Goal: Task Accomplishment & Management: Manage account settings

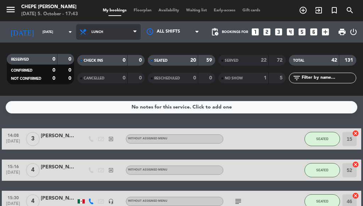
click at [106, 34] on span "Lunch" at bounding box center [108, 32] width 64 height 16
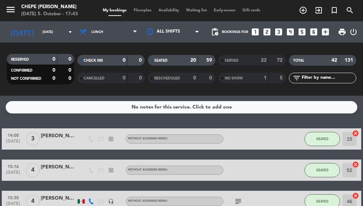
click at [49, 118] on div "No notes for this service. Click to add one 14:08 [DATE] 3 [PERSON_NAME] exit_t…" at bounding box center [181, 151] width 363 height 110
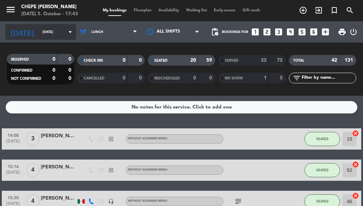
click at [51, 32] on input "[DATE]" at bounding box center [62, 32] width 46 height 11
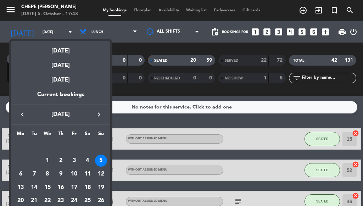
click at [22, 172] on div "6" at bounding box center [21, 174] width 12 height 12
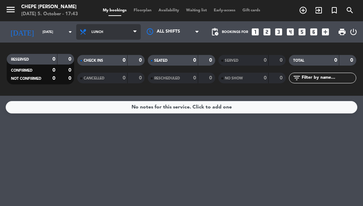
click at [97, 33] on span "Lunch" at bounding box center [97, 32] width 12 height 4
click at [107, 73] on div "menu Chepe [PERSON_NAME] [DATE] 5. October - 17:43 My bookings Floorplan Availa…" at bounding box center [181, 48] width 363 height 96
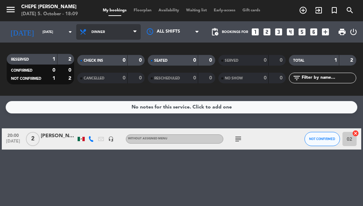
click at [96, 31] on span "Dinner" at bounding box center [97, 32] width 13 height 4
click at [106, 61] on div "menu Chepe [PERSON_NAME] [DATE] 5. October - 18:09 My bookings Floorplan Availa…" at bounding box center [181, 48] width 363 height 96
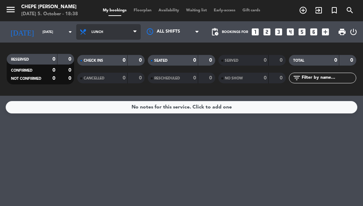
click at [127, 32] on span "Lunch" at bounding box center [108, 32] width 64 height 16
click at [101, 78] on div "menu Chepe [PERSON_NAME] [DATE] 5. October - 18:38 My bookings Floorplan Availa…" at bounding box center [181, 48] width 363 height 96
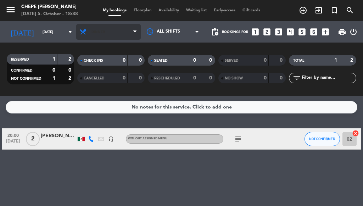
click at [76, 30] on span "Dinner" at bounding box center [108, 32] width 64 height 16
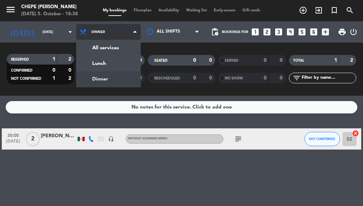
click at [116, 27] on span "Dinner" at bounding box center [108, 32] width 64 height 16
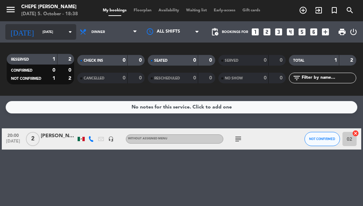
click at [68, 31] on icon "arrow_drop_down" at bounding box center [70, 32] width 9 height 9
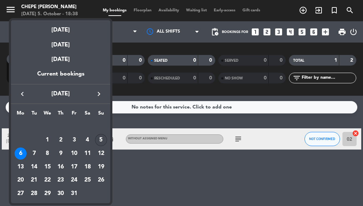
click at [100, 139] on div "5" at bounding box center [101, 140] width 12 height 12
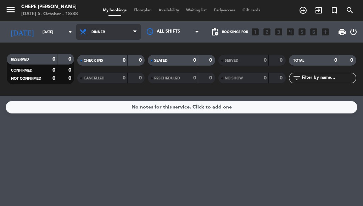
click at [134, 31] on icon at bounding box center [134, 32] width 3 height 6
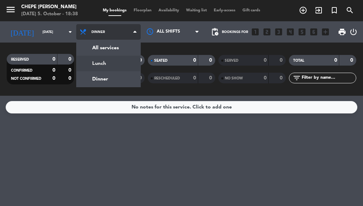
click at [107, 61] on div "menu Chepe [PERSON_NAME] [DATE] 5. October - 18:38 My bookings Floorplan Availa…" at bounding box center [181, 48] width 363 height 96
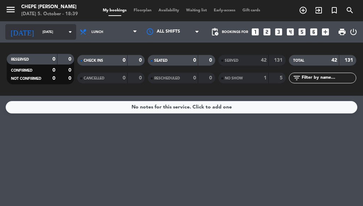
click at [68, 33] on icon "arrow_drop_down" at bounding box center [70, 32] width 9 height 9
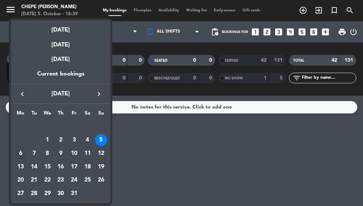
click at [21, 156] on div "6" at bounding box center [21, 153] width 12 height 12
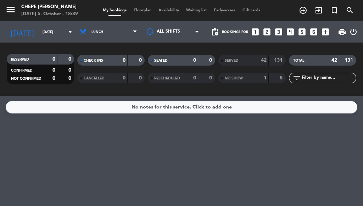
type input "[DATE]"
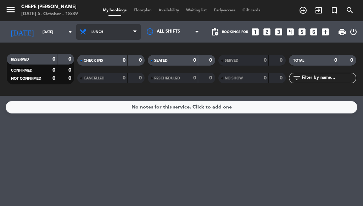
click at [127, 33] on span "Lunch" at bounding box center [108, 32] width 64 height 16
click at [96, 77] on div "menu Chepe [PERSON_NAME] [DATE] 5. October - 18:39 My bookings Floorplan Availa…" at bounding box center [181, 48] width 363 height 96
